Goal: Feedback & Contribution: Contribute content

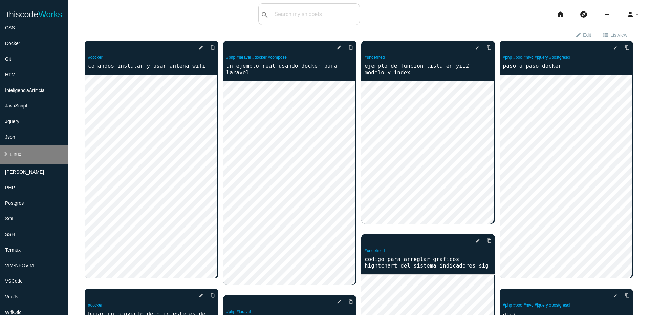
scroll to position [122, 0]
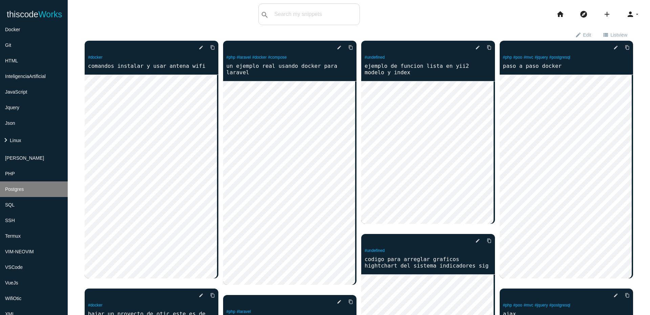
click at [45, 188] on li "Postgres" at bounding box center [34, 189] width 68 height 16
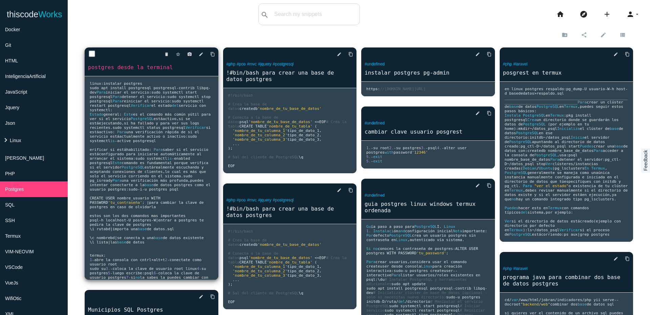
click at [113, 112] on span ":" at bounding box center [111, 110] width 2 height 4
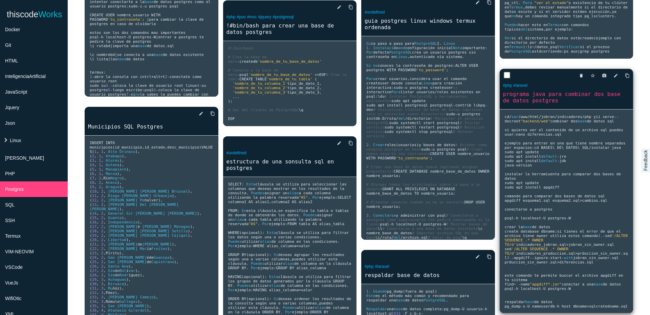
scroll to position [203, 0]
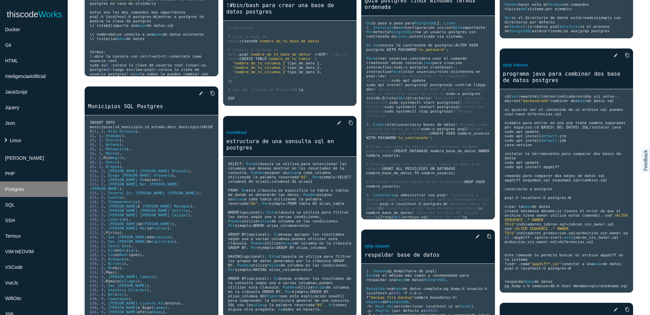
click at [38, 194] on li "Postgres" at bounding box center [34, 189] width 68 height 16
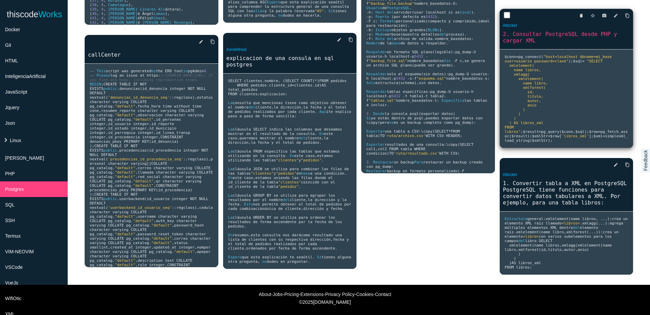
scroll to position [609, 0]
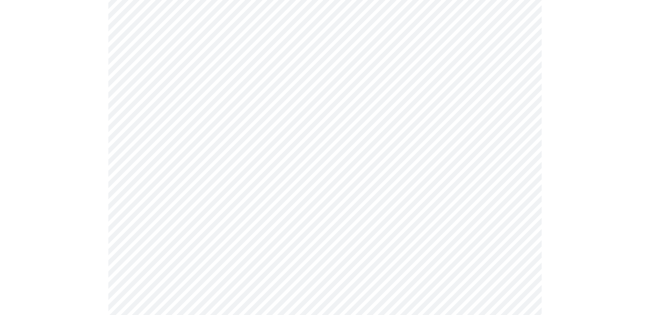
scroll to position [81, 0]
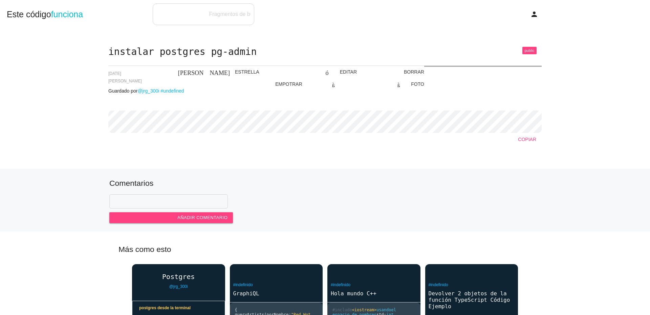
click at [531, 138] on font "COPIAR" at bounding box center [527, 138] width 18 height 5
click at [411, 73] on font "BORRAR" at bounding box center [414, 71] width 20 height 5
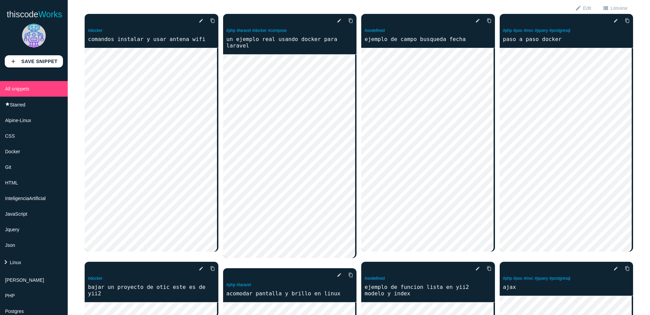
scroll to position [41, 0]
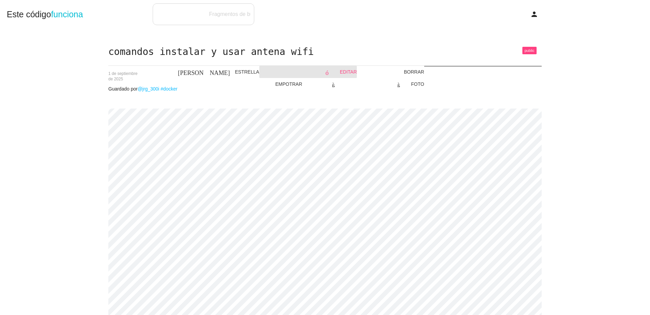
click at [347, 71] on font "EDITAR" at bounding box center [348, 71] width 17 height 5
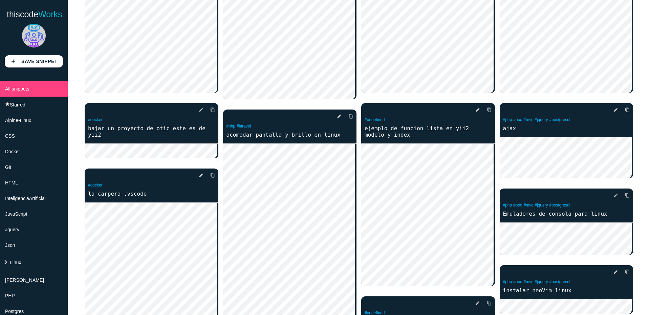
scroll to position [203, 0]
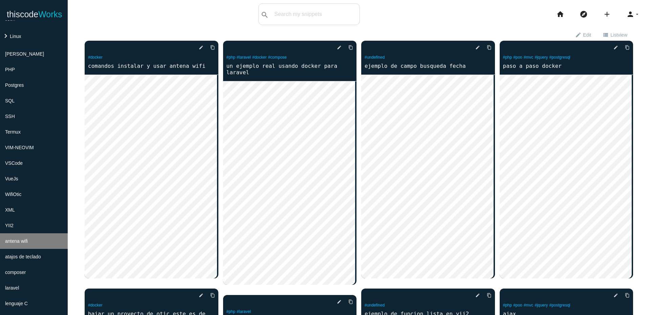
scroll to position [244, 0]
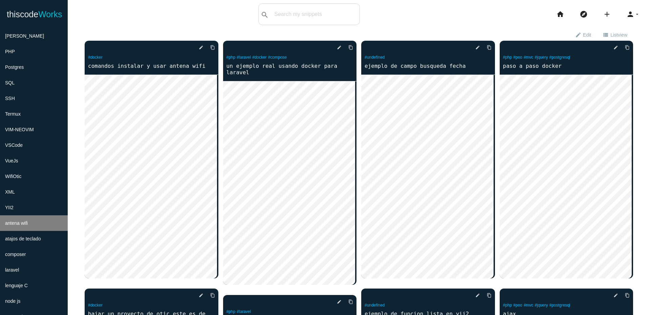
click at [37, 223] on li "antena wifi" at bounding box center [34, 223] width 68 height 16
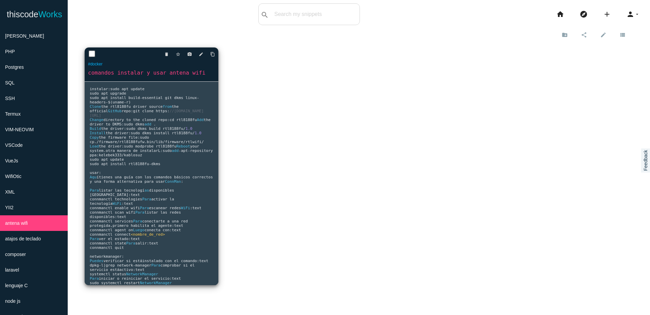
click at [175, 132] on pre "instalar : sudo apt update sudo apt upgrade sudo apt install build - essential …" at bounding box center [152, 183] width 134 height 203
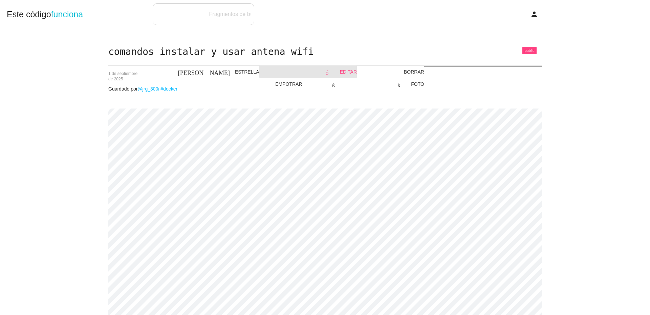
click at [353, 72] on font "EDITAR" at bounding box center [348, 71] width 17 height 5
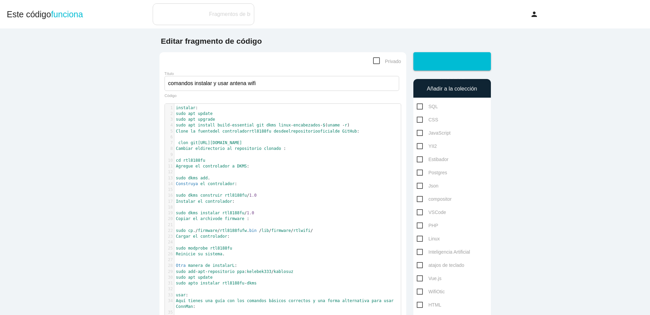
scroll to position [2, 0]
click at [286, 162] on pre "cd rtl8188fu" at bounding box center [290, 160] width 232 height 6
click at [260, 184] on pre "Construya el controlador :" at bounding box center [290, 184] width 232 height 6
click at [258, 201] on pre "Instalar el controlador :" at bounding box center [290, 201] width 232 height 6
type textarea "instalar: sudo apt update sudo apt upgrade sudo apt install build-essential git…"
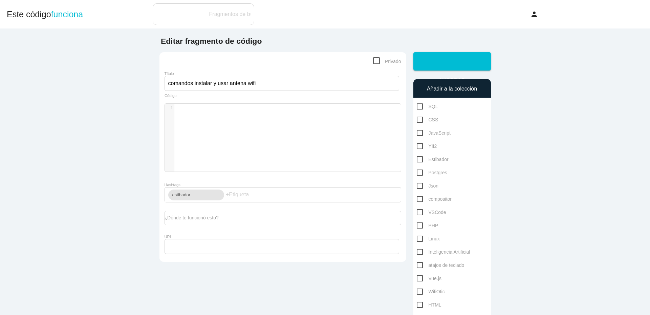
click at [303, 137] on div "x 1 1 ​" at bounding box center [288, 143] width 246 height 78
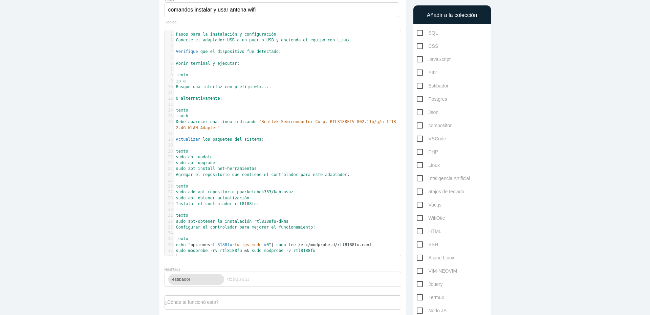
scroll to position [0, 0]
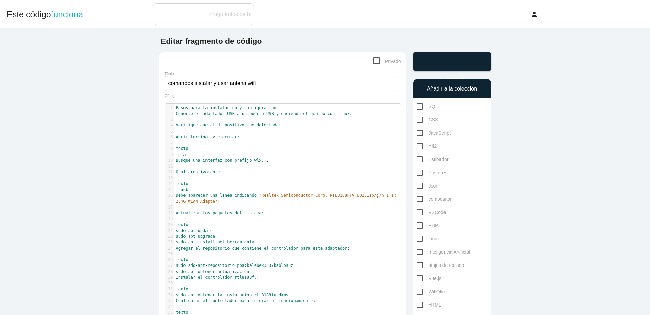
click at [453, 62] on font "enviar" at bounding box center [459, 61] width 45 height 7
click at [446, 62] on font "enviar" at bounding box center [459, 61] width 45 height 7
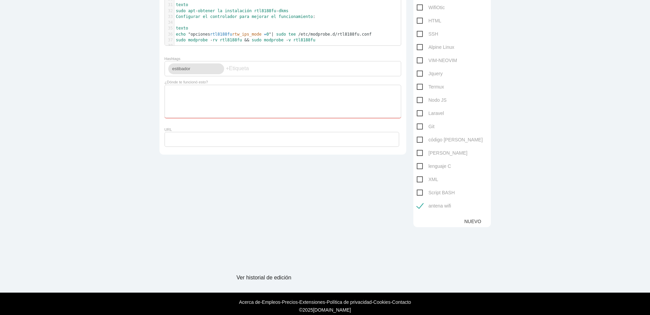
scroll to position [284, 0]
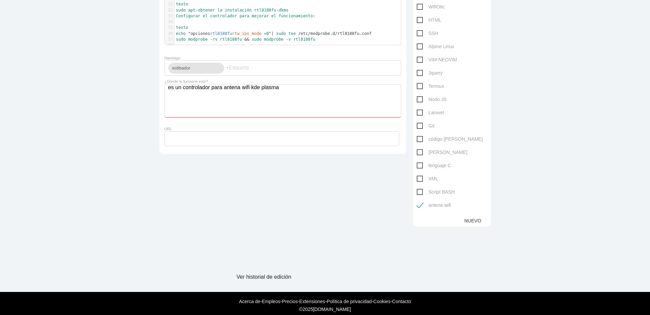
click at [246, 92] on textarea "es un controlador para antena wifi kde plasma" at bounding box center [283, 100] width 237 height 33
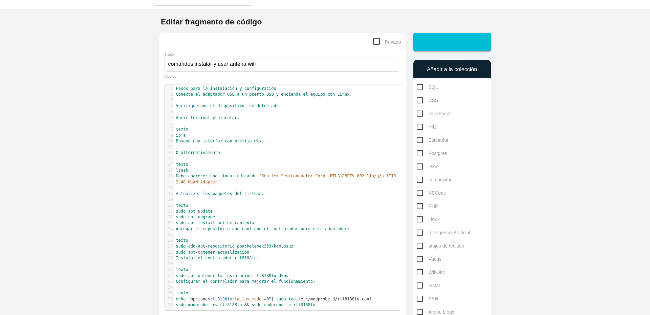
scroll to position [16, 0]
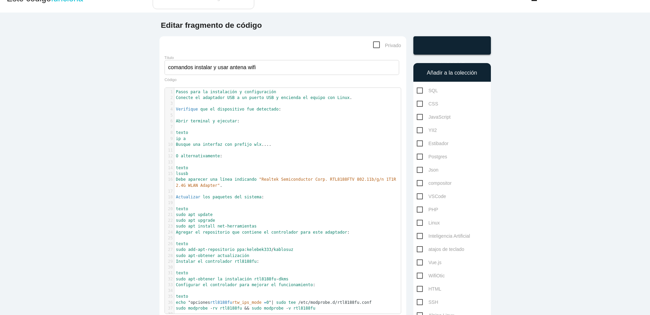
type textarea "es un controlador para antena wififunciono en so kde plasma"
click at [468, 45] on font "enviar" at bounding box center [459, 45] width 45 height 7
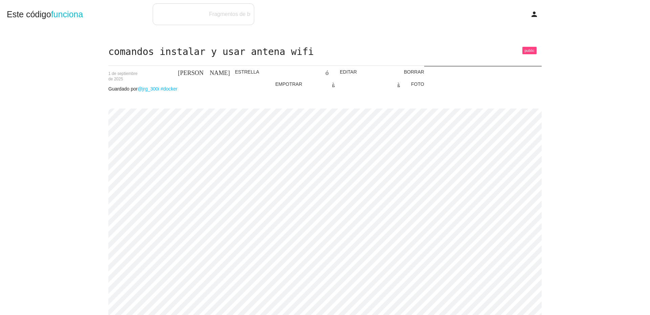
click at [323, 14] on font "hogar" at bounding box center [342, 14] width 41 height 8
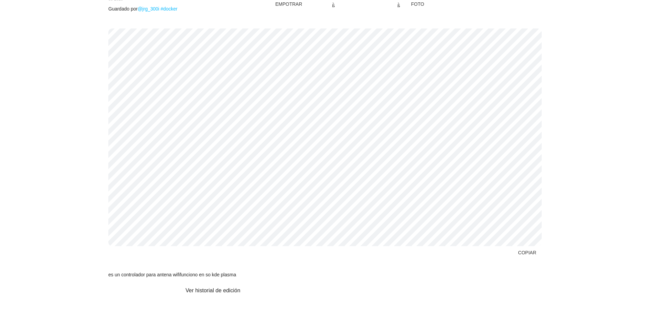
scroll to position [75, 0]
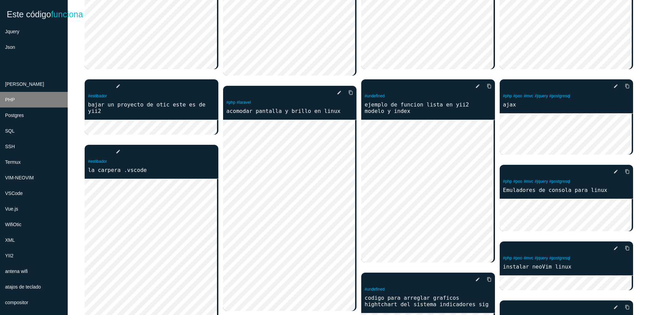
scroll to position [163, 0]
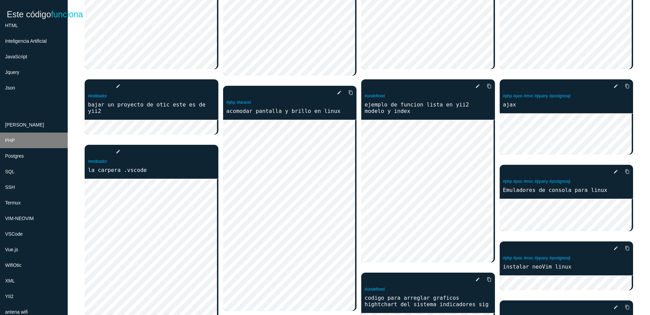
click at [30, 141] on li "PHP" at bounding box center [34, 140] width 68 height 16
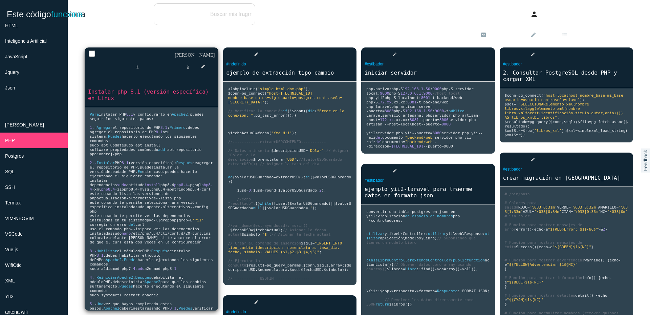
click at [177, 179] on pre "Para instalar PHP 8.1 y configurarlo en Apache2 , puedes seguir los siguientes …" at bounding box center [152, 208] width 134 height 203
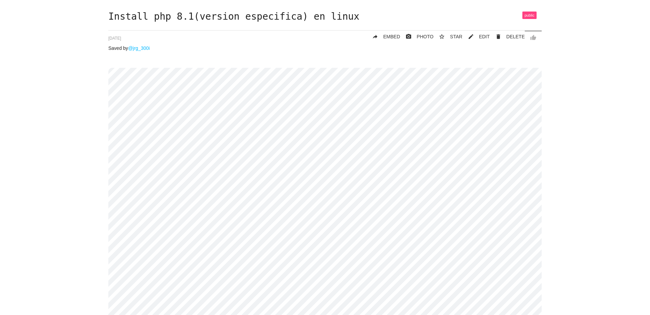
scroll to position [33, 0]
